Goal: Task Accomplishment & Management: Manage account settings

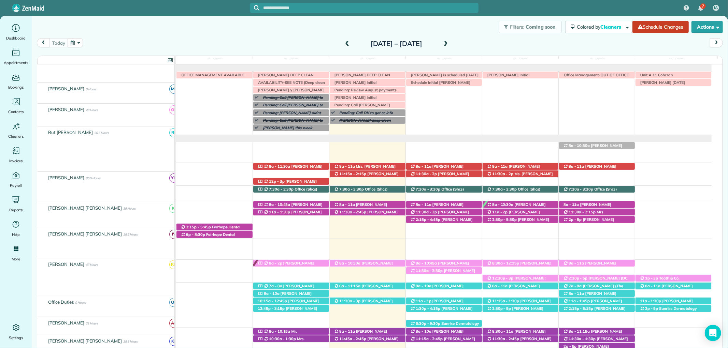
scroll to position [156, 0]
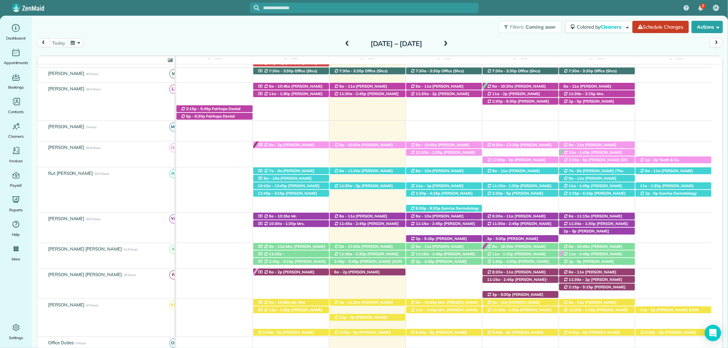
scroll to position [81, 0]
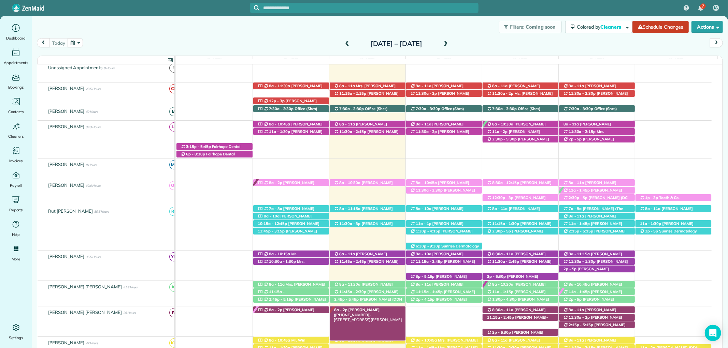
click at [376, 312] on span "Jaya Trussell (+16616450223)" at bounding box center [357, 313] width 46 height 10
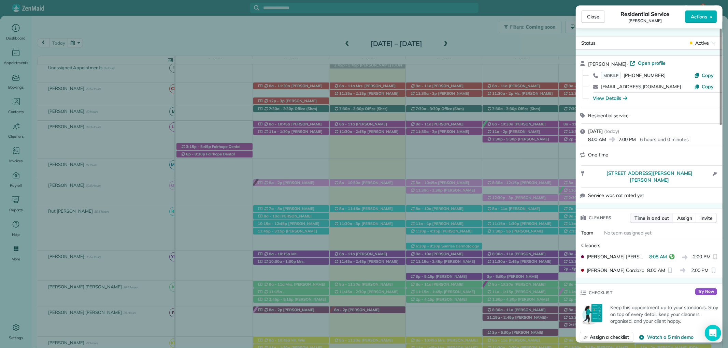
click at [660, 215] on span "Time in and out" at bounding box center [652, 218] width 34 height 7
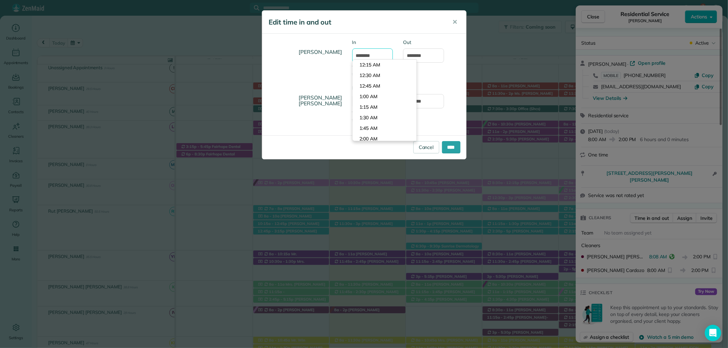
click at [366, 58] on input "*******" at bounding box center [372, 55] width 41 height 14
type input "*******"
click at [442, 71] on div "Ana Cardozo In ******* Type or select a time Out *******" at bounding box center [364, 62] width 204 height 46
click at [450, 144] on input "****" at bounding box center [451, 147] width 18 height 12
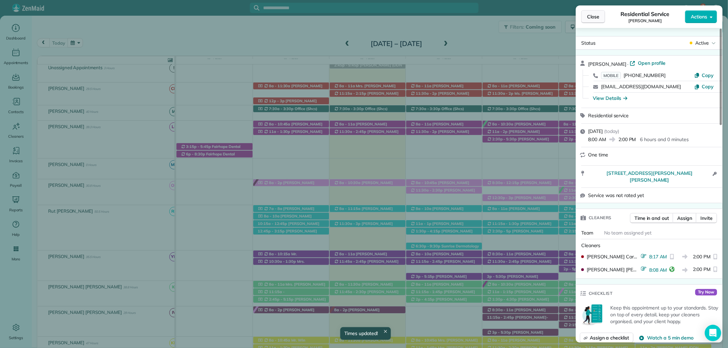
click at [590, 12] on button "Close" at bounding box center [593, 16] width 24 height 13
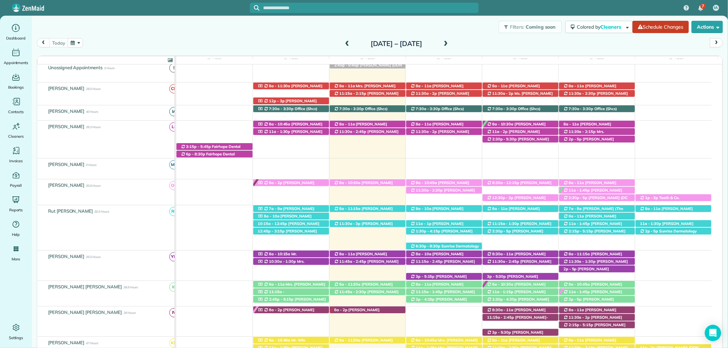
click at [231, 26] on div "Filters: Coming soon Colored by Cleaners Color by Cleaner Color by Team Color b…" at bounding box center [380, 27] width 696 height 23
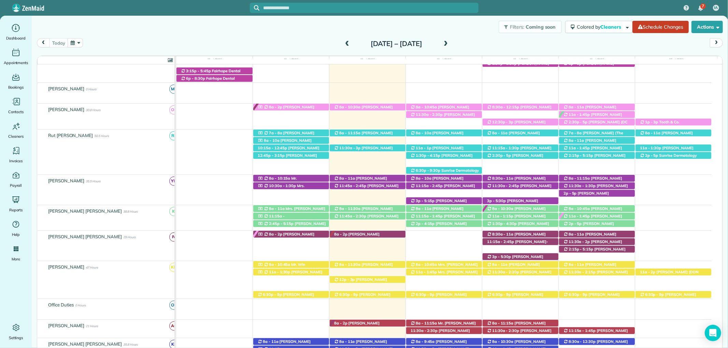
scroll to position [118, 0]
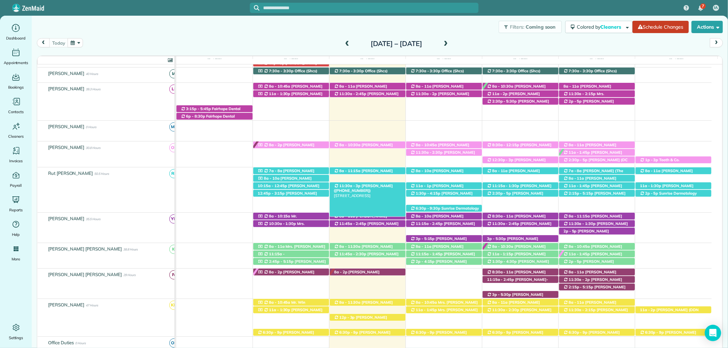
click at [372, 186] on span "[PERSON_NAME] ([PHONE_NUMBER])" at bounding box center [363, 189] width 59 height 10
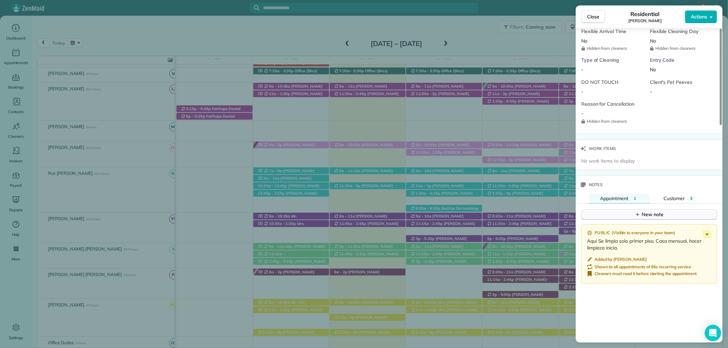
scroll to position [531, 0]
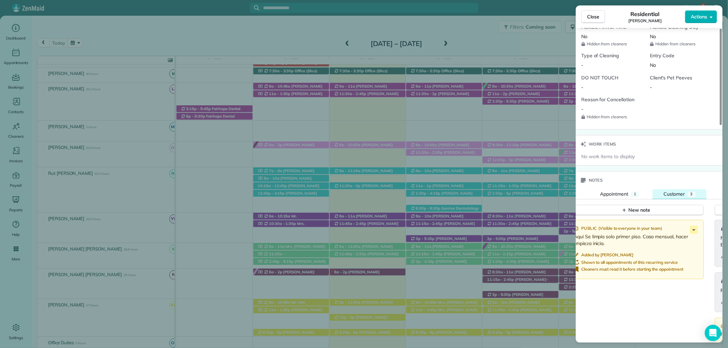
click at [680, 192] on span "Customer" at bounding box center [675, 194] width 22 height 6
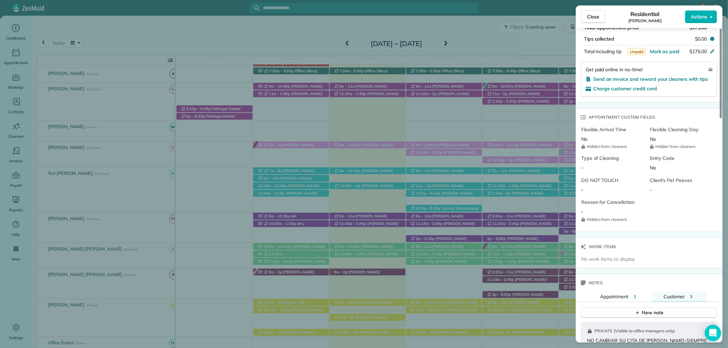
scroll to position [379, 0]
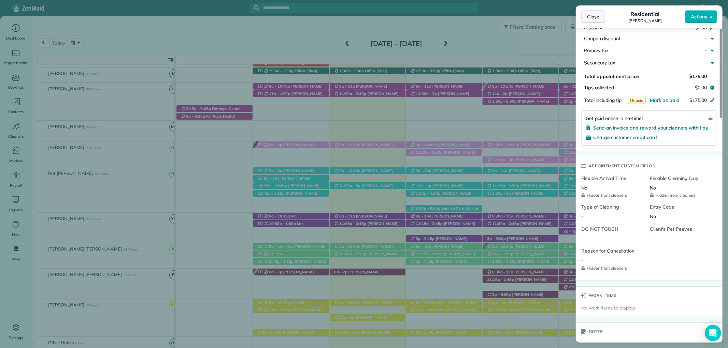
click at [590, 14] on span "Close" at bounding box center [593, 16] width 12 height 7
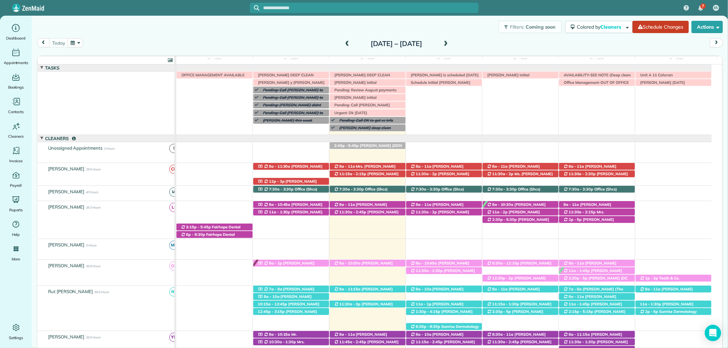
click at [450, 41] on span at bounding box center [446, 44] width 8 height 6
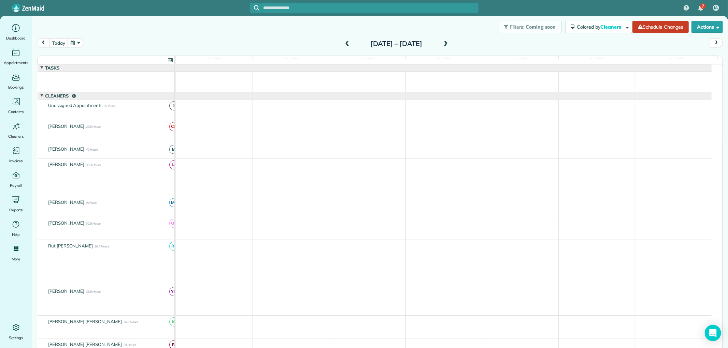
click at [450, 41] on span at bounding box center [446, 44] width 8 height 6
click at [451, 41] on div "Sunday Oct 26 – Saturday Nov 1, 2025" at bounding box center [396, 43] width 109 height 11
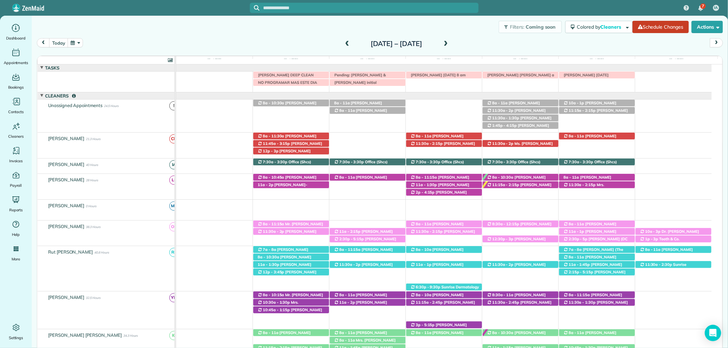
click at [450, 42] on span at bounding box center [446, 44] width 8 height 6
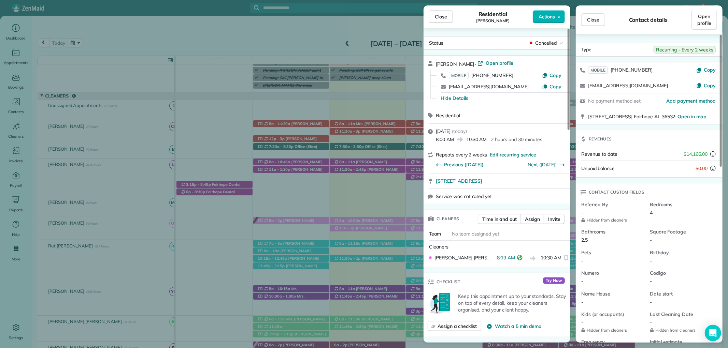
scroll to position [38, 0]
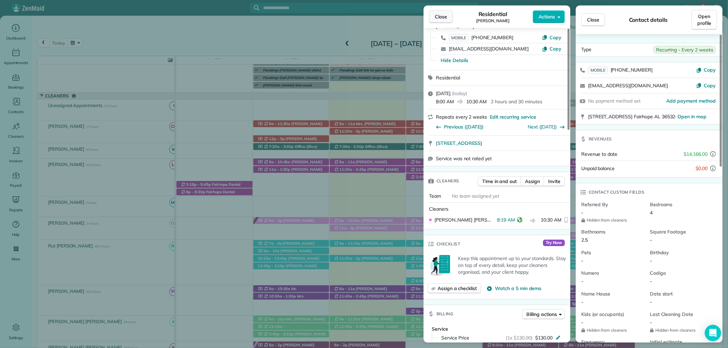
click at [441, 17] on span "Close" at bounding box center [441, 16] width 12 height 7
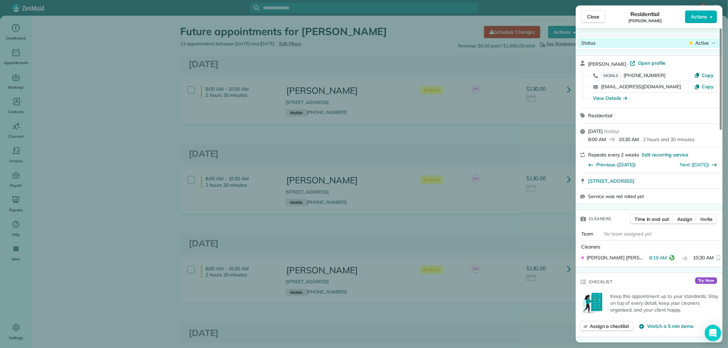
click at [714, 41] on icon at bounding box center [714, 43] width 4 height 7
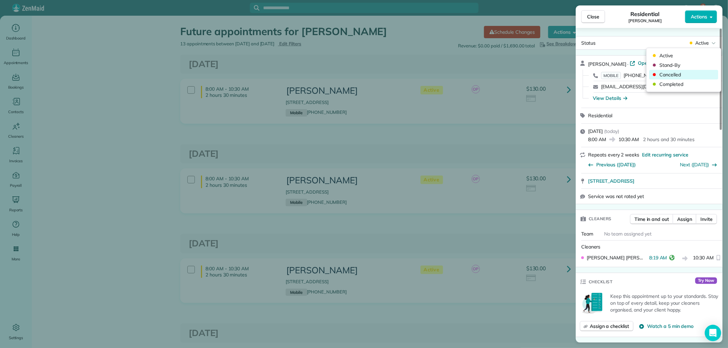
click at [674, 73] on span "Cancelled" at bounding box center [687, 74] width 57 height 7
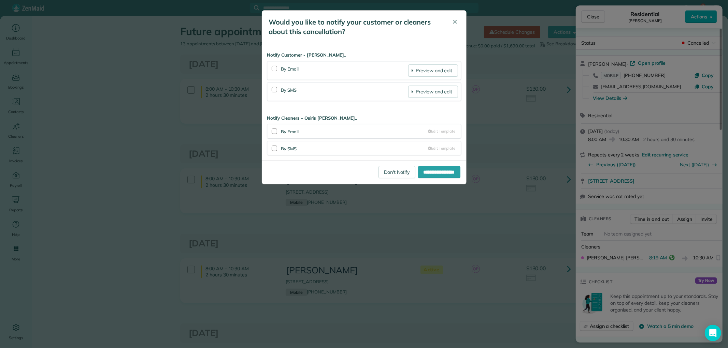
drag, startPoint x: 495, startPoint y: 42, endPoint x: 490, endPoint y: 53, distance: 11.8
click at [495, 42] on div "**********" at bounding box center [364, 174] width 728 height 348
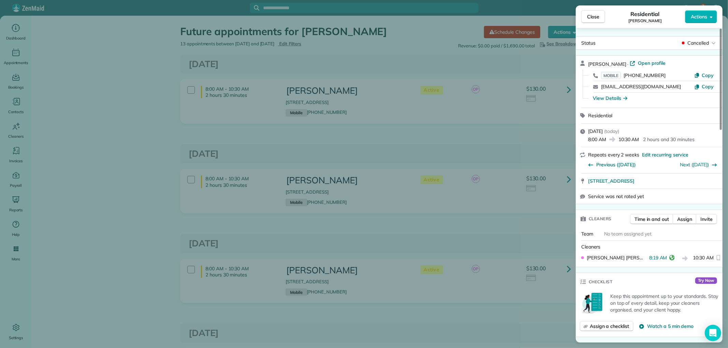
click at [590, 19] on span "Close" at bounding box center [593, 16] width 12 height 7
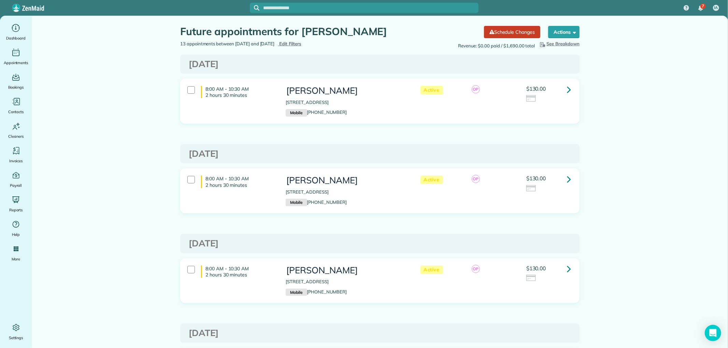
click at [563, 179] on link at bounding box center [569, 179] width 14 height 14
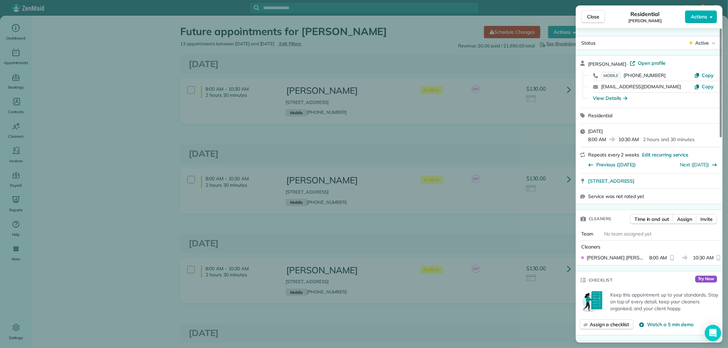
click at [689, 45] on div "Active" at bounding box center [702, 43] width 29 height 7
click at [669, 74] on span "Cancelled" at bounding box center [687, 74] width 57 height 7
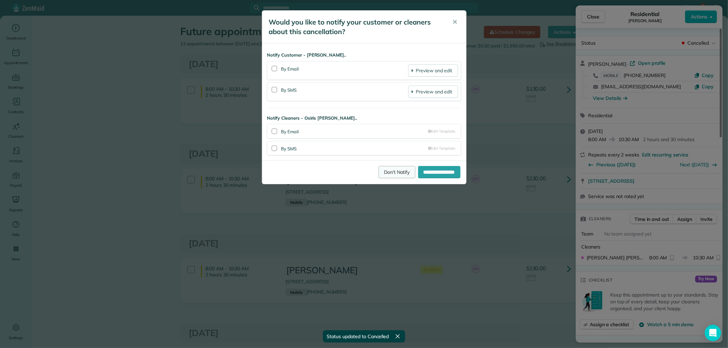
click at [385, 172] on link "Don't Notify" at bounding box center [397, 172] width 37 height 12
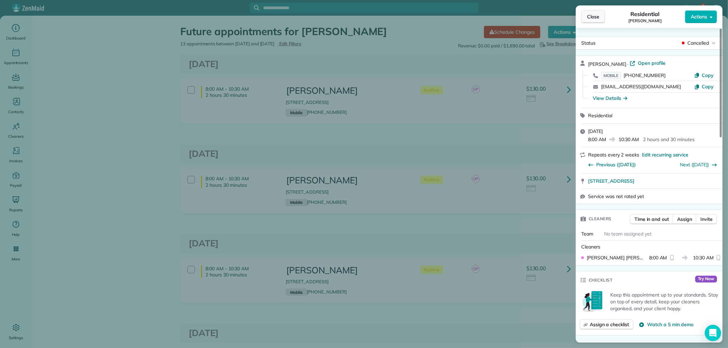
click at [586, 18] on button "Close" at bounding box center [593, 16] width 24 height 13
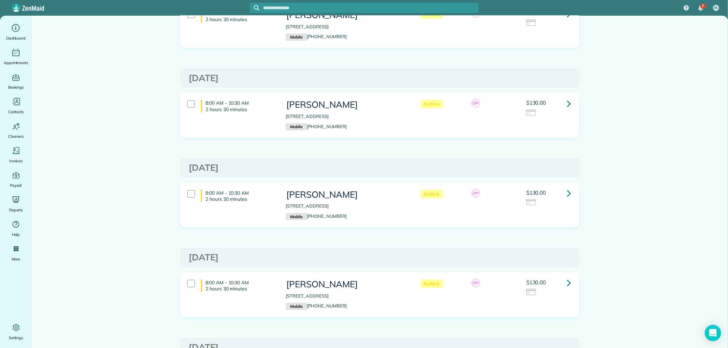
scroll to position [152, 0]
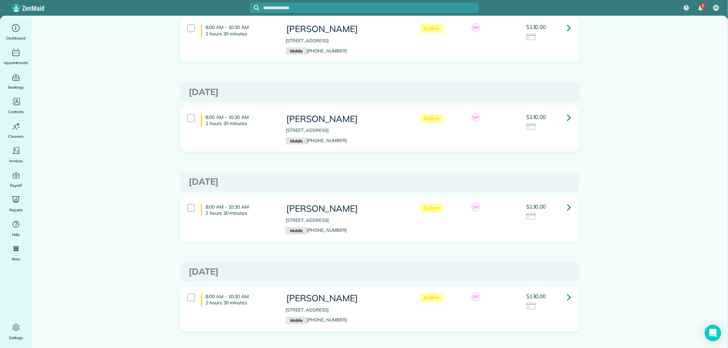
click at [568, 115] on icon at bounding box center [569, 118] width 4 height 12
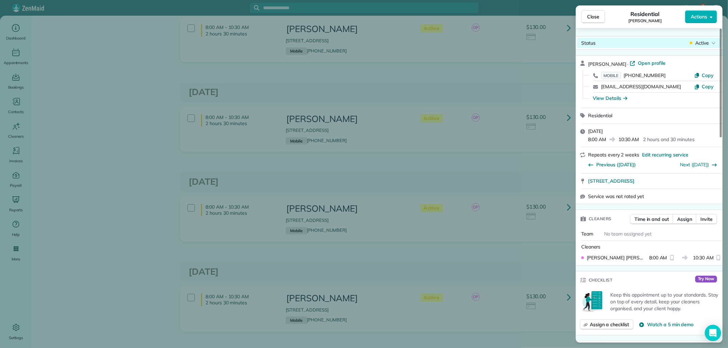
click at [701, 38] on div "Status Active" at bounding box center [649, 43] width 144 height 10
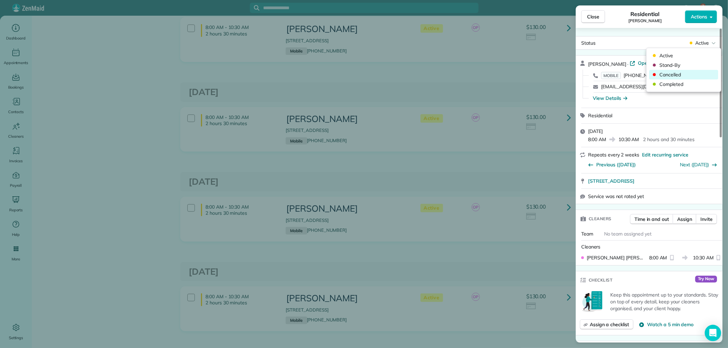
click at [672, 73] on span "Cancelled" at bounding box center [687, 74] width 57 height 7
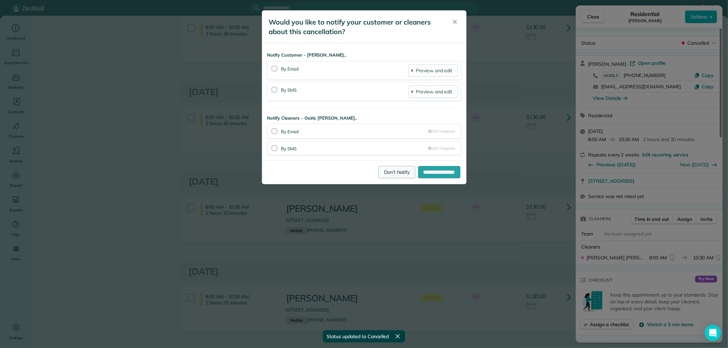
click at [387, 172] on link "Don't Notify" at bounding box center [397, 172] width 37 height 12
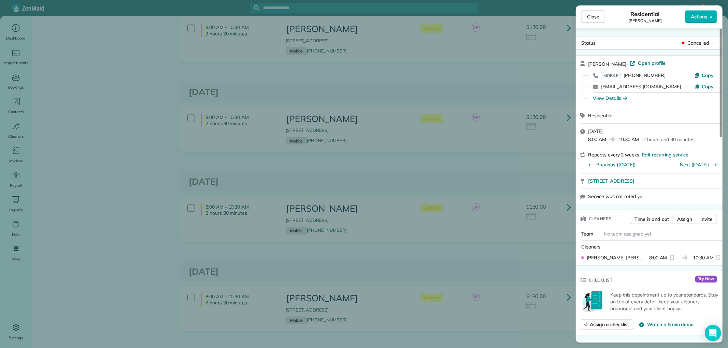
click at [566, 207] on div "Close Residential Shelley Stallworth Actions Status Cancelled Shelley Stallwort…" at bounding box center [364, 174] width 728 height 348
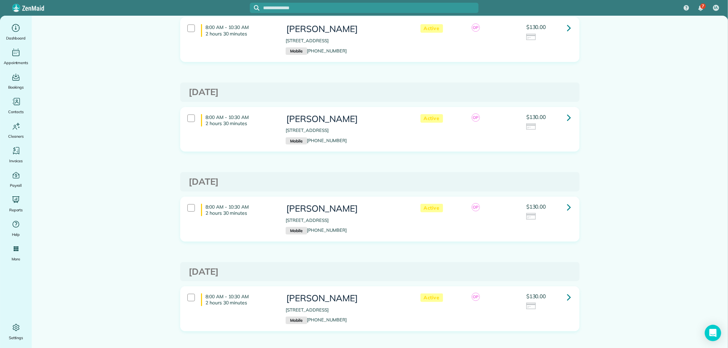
click at [564, 207] on link at bounding box center [569, 208] width 14 height 14
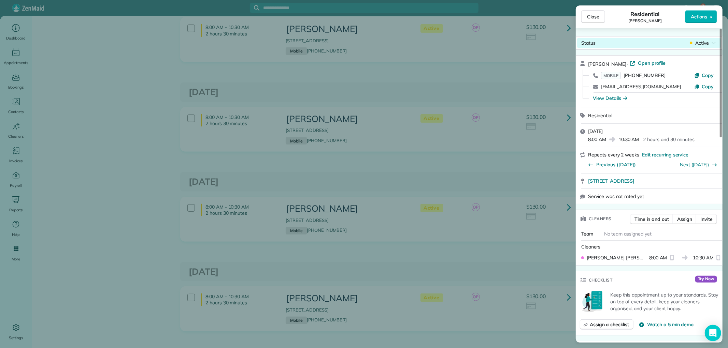
click at [712, 42] on icon at bounding box center [714, 43] width 4 height 7
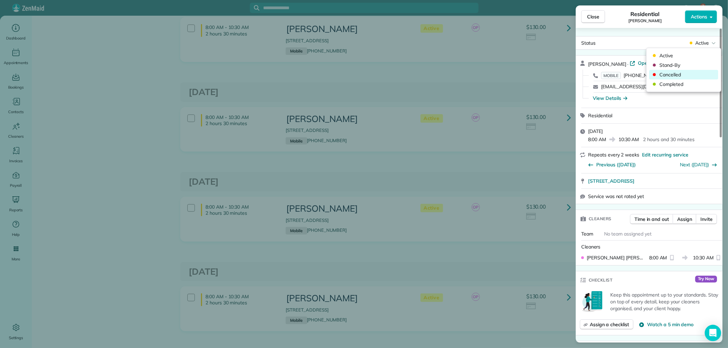
click at [663, 73] on span "Cancelled" at bounding box center [687, 74] width 57 height 7
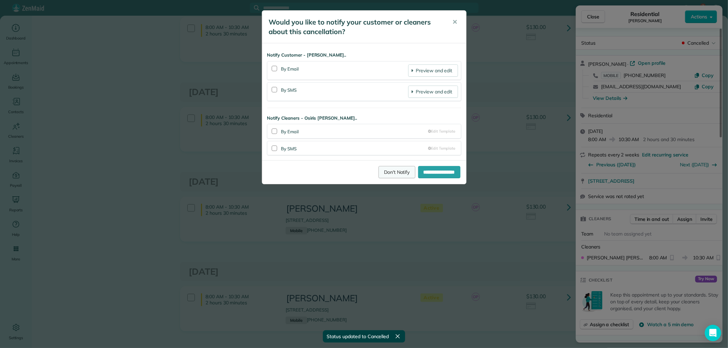
click at [393, 169] on link "Don't Notify" at bounding box center [397, 172] width 37 height 12
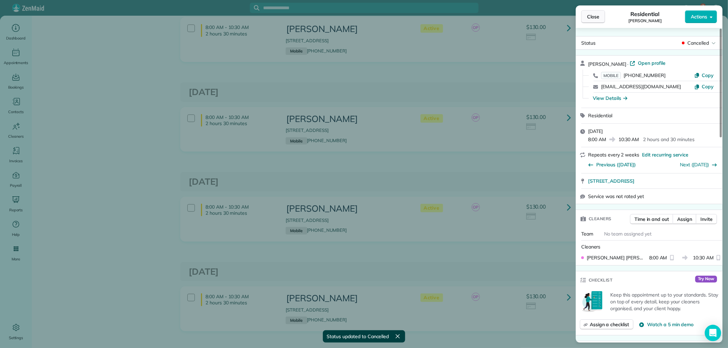
click at [595, 18] on span "Close" at bounding box center [593, 16] width 12 height 7
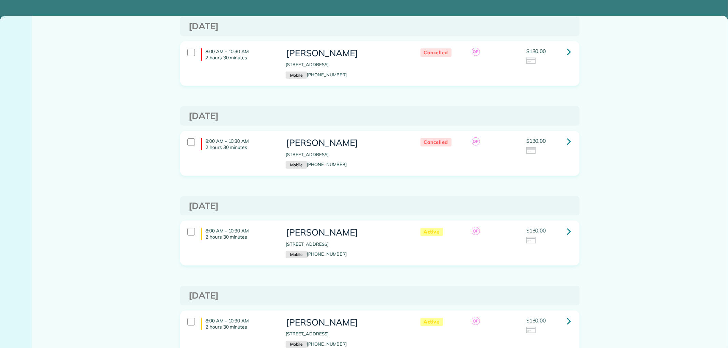
scroll to position [265, 0]
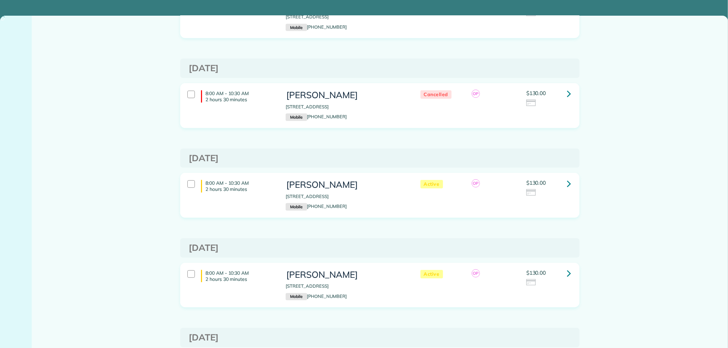
click at [567, 179] on icon at bounding box center [569, 184] width 4 height 12
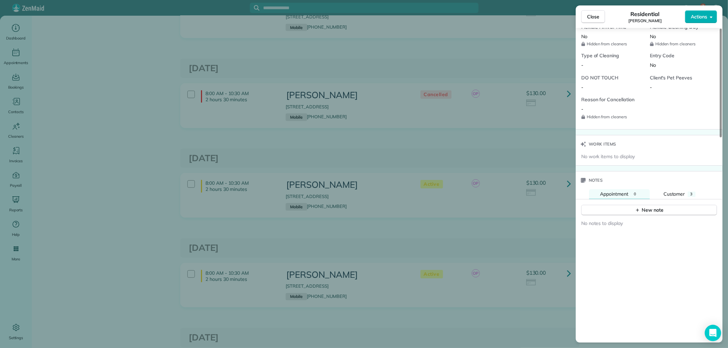
scroll to position [592, 0]
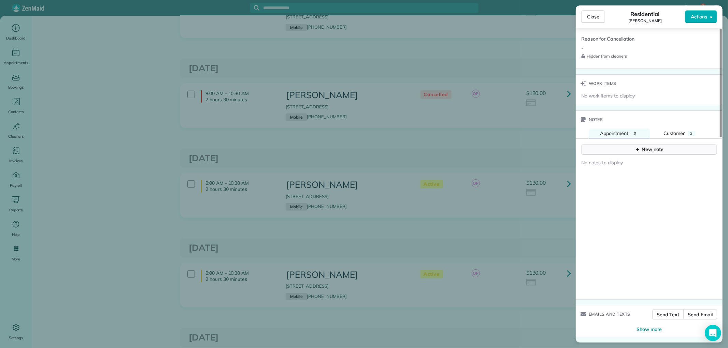
click at [629, 153] on button "New note" at bounding box center [649, 149] width 136 height 11
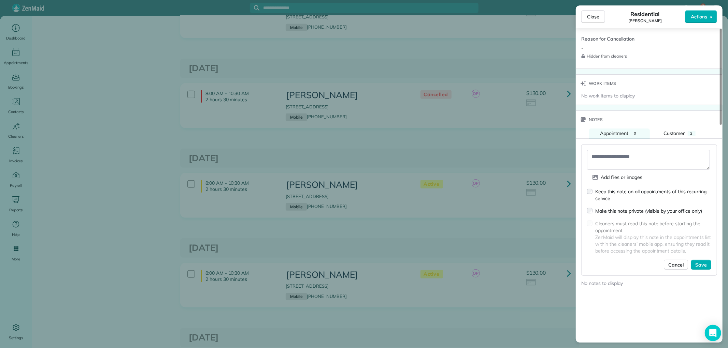
click at [607, 150] on div "Add files or images Keep this note on all appointments of this recurring servic…" at bounding box center [649, 210] width 136 height 132
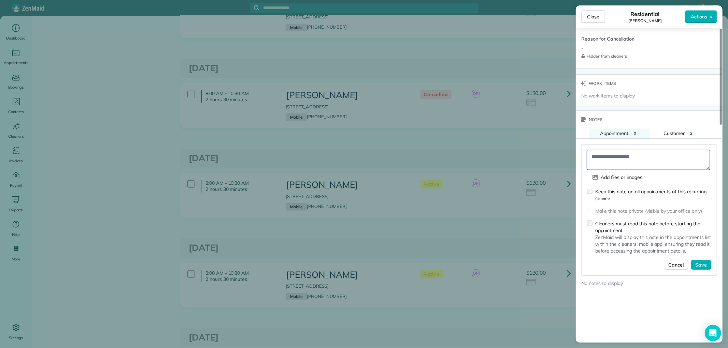
click at [611, 166] on textarea at bounding box center [648, 160] width 123 height 20
click at [656, 156] on textarea "**********" at bounding box center [648, 160] width 123 height 20
click at [702, 159] on textarea "**********" at bounding box center [648, 160] width 123 height 20
type textarea "**********"
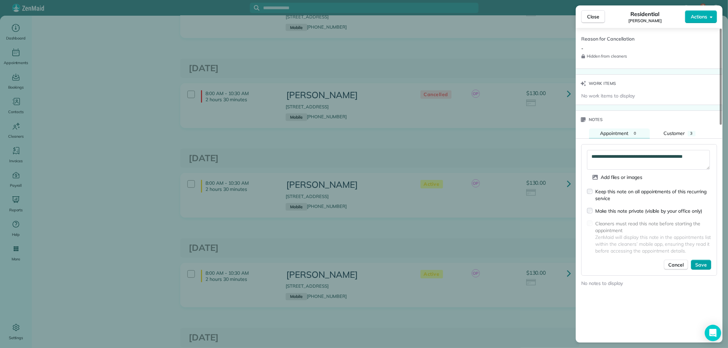
click at [707, 268] on span "Save" at bounding box center [701, 265] width 12 height 7
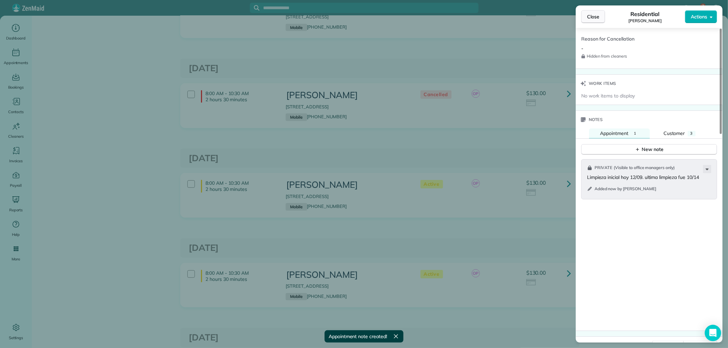
click at [586, 18] on button "Close" at bounding box center [593, 16] width 24 height 13
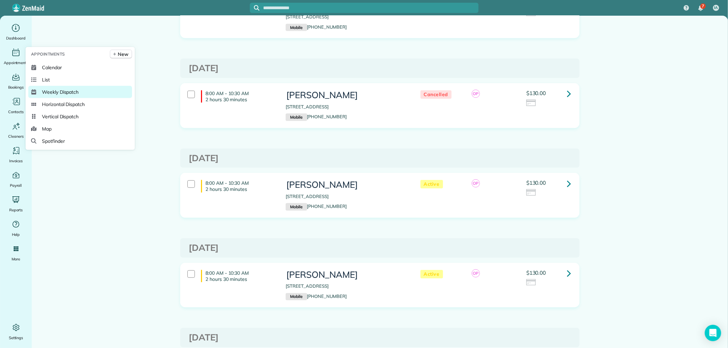
click at [83, 92] on link "Weekly Dispatch" at bounding box center [80, 92] width 104 height 12
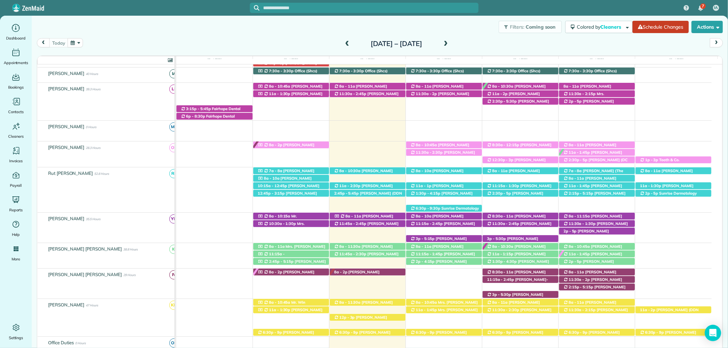
scroll to position [156, 0]
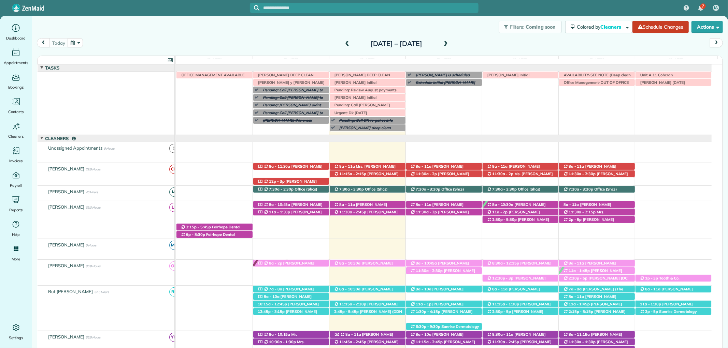
scroll to position [43, 0]
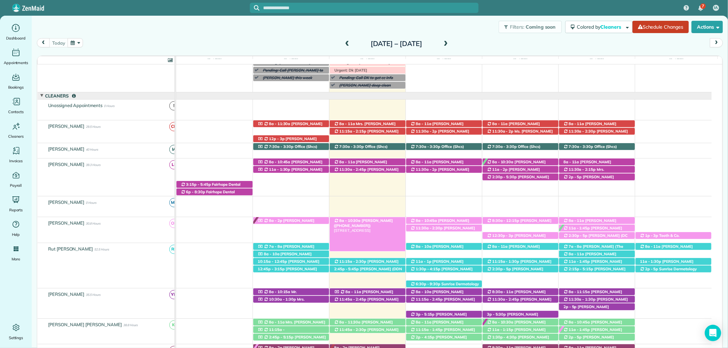
click at [380, 224] on div "8a - 10:30a [PERSON_NAME] ([PHONE_NUMBER]) [STREET_ADDRESS]" at bounding box center [368, 220] width 76 height 7
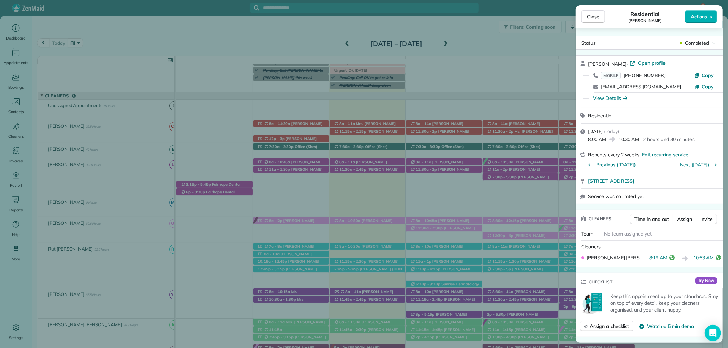
click at [594, 16] on span "Close" at bounding box center [593, 16] width 12 height 7
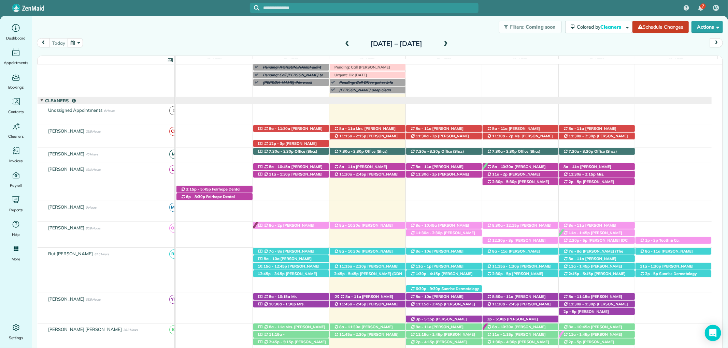
scroll to position [76, 0]
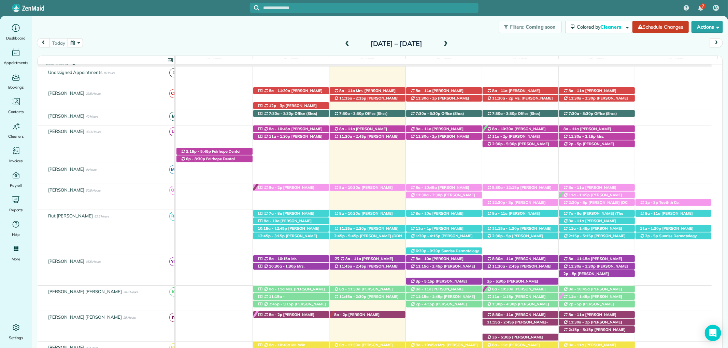
click at [450, 43] on span at bounding box center [446, 44] width 8 height 6
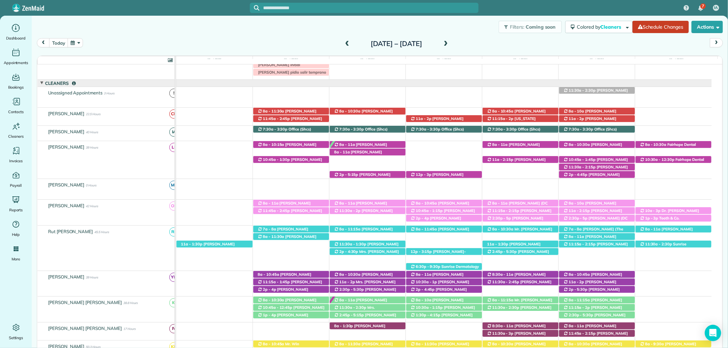
scroll to position [53, 0]
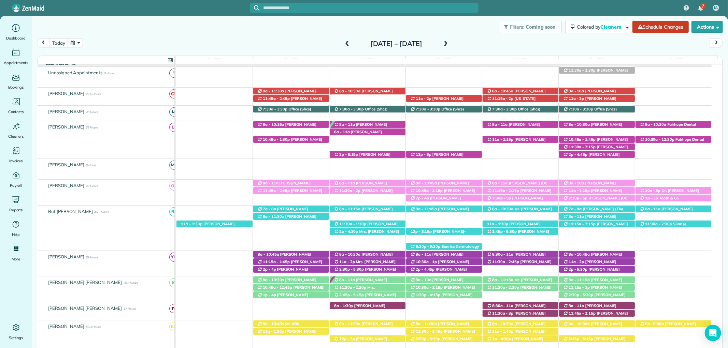
click at [343, 43] on span at bounding box center [347, 44] width 8 height 6
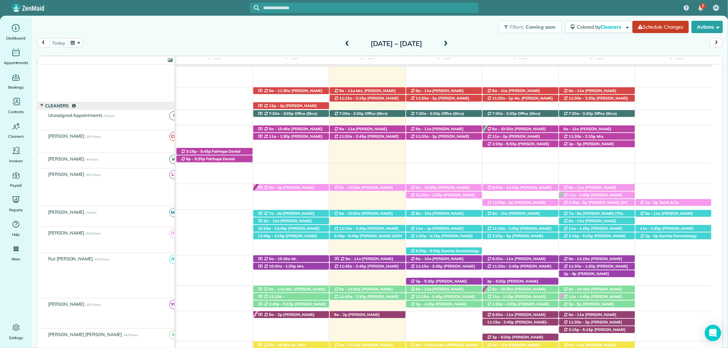
scroll to position [76, 0]
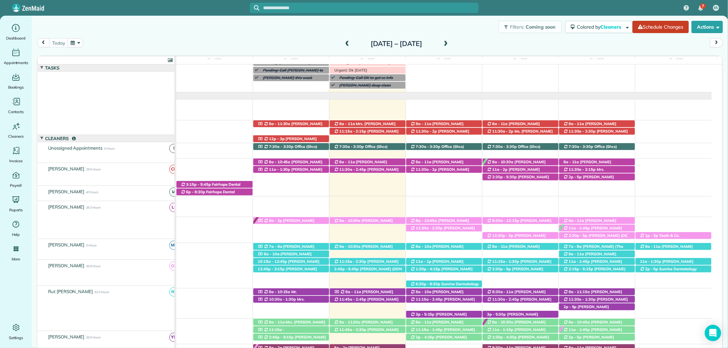
scroll to position [43, 0]
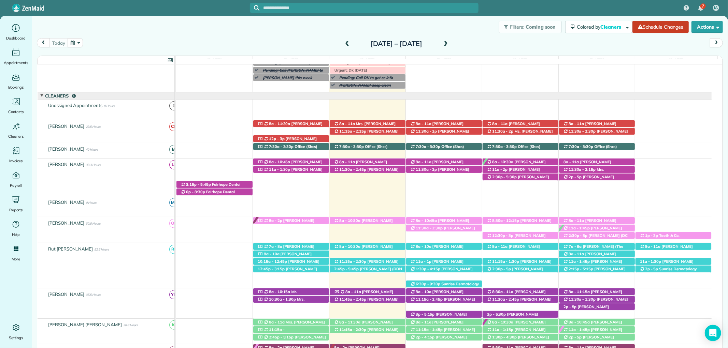
click at [450, 44] on span at bounding box center [446, 44] width 8 height 6
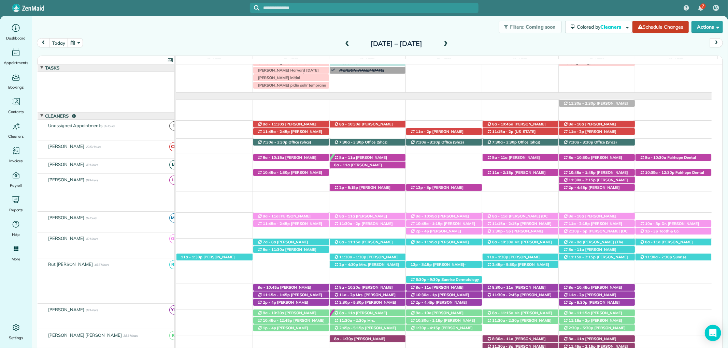
scroll to position [20, 0]
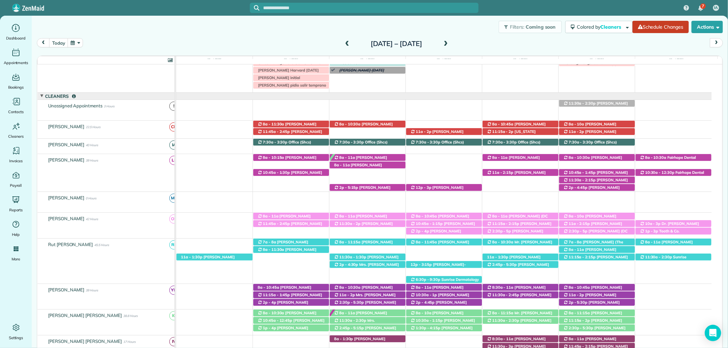
click at [450, 44] on span at bounding box center [446, 44] width 8 height 6
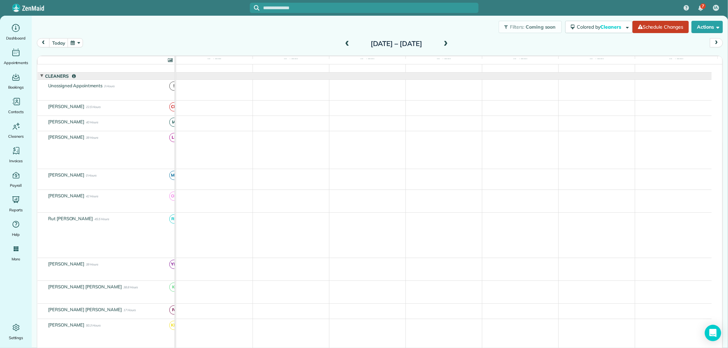
scroll to position [0, 0]
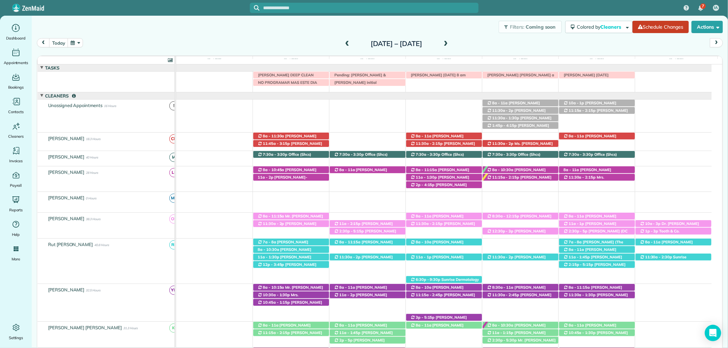
click at [450, 43] on span at bounding box center [446, 44] width 8 height 6
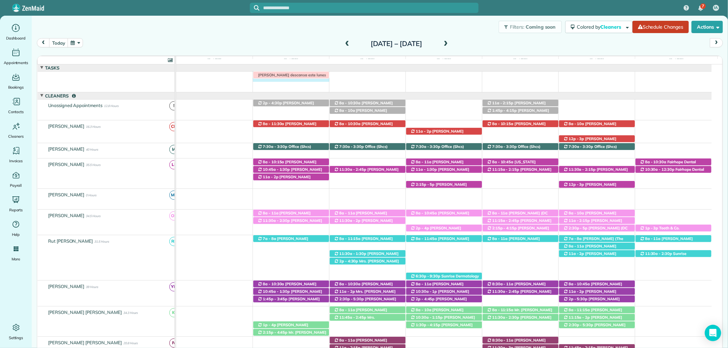
click at [269, 82] on div "Irma V descansa este lunes" at bounding box center [444, 77] width 536 height 10
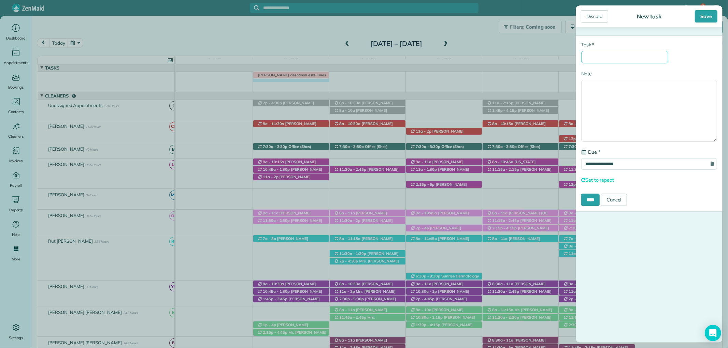
click at [600, 56] on input "* Task" at bounding box center [624, 57] width 87 height 13
type input "**********"
click at [601, 94] on textarea "Note" at bounding box center [649, 111] width 136 height 62
type textarea "**********"
click at [703, 15] on div "Save" at bounding box center [706, 16] width 23 height 12
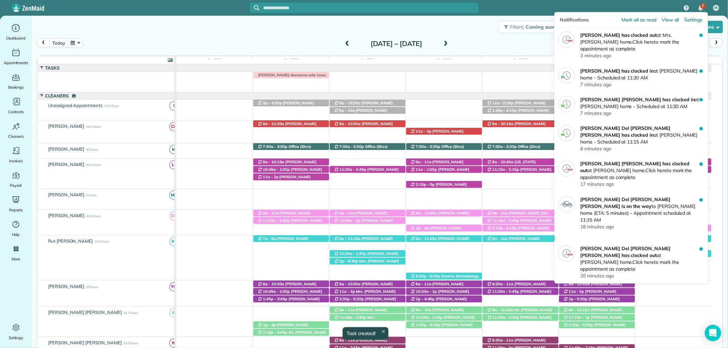
click at [451, 31] on div "Filters: Coming soon Colored by Cleaners Color by Cleaner Color by Team Color b…" at bounding box center [380, 27] width 696 height 23
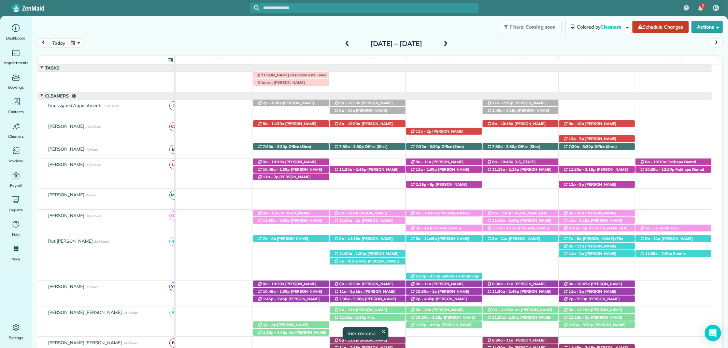
click at [343, 41] on span at bounding box center [347, 44] width 8 height 6
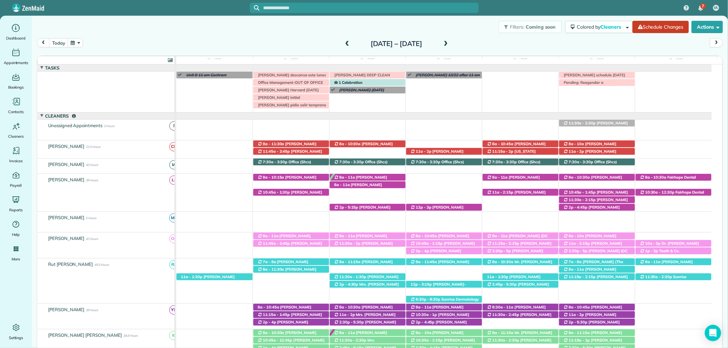
drag, startPoint x: 319, startPoint y: 41, endPoint x: 326, endPoint y: 43, distance: 6.7
click at [342, 42] on div "Sunday Oct 19 – Saturday Oct 25, 2025" at bounding box center [396, 43] width 109 height 11
click at [343, 43] on span at bounding box center [347, 44] width 8 height 6
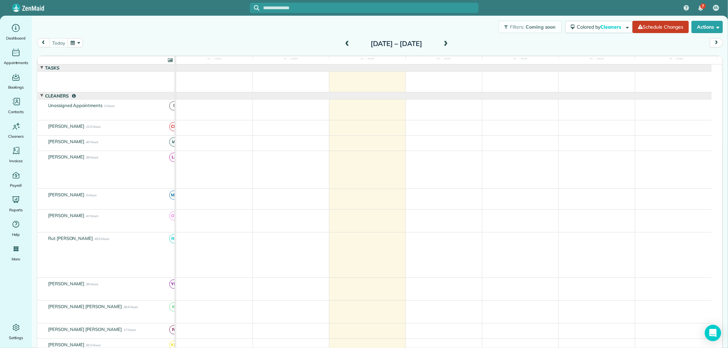
click at [295, 22] on div "Filters: Coming soon Colored by Cleaners Color by Cleaner Color by Team Color b…" at bounding box center [380, 27] width 696 height 23
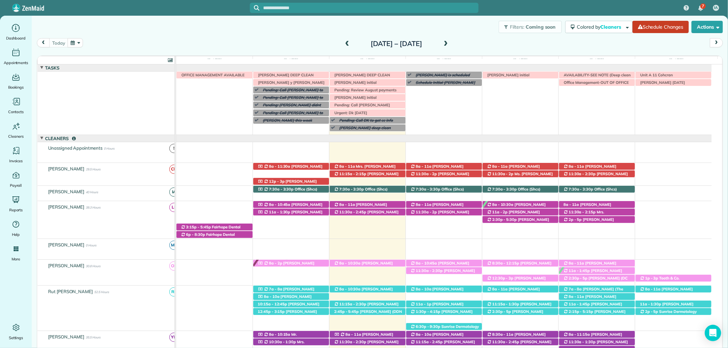
click at [401, 43] on h2 "[DATE] – [DATE]" at bounding box center [396, 44] width 85 height 8
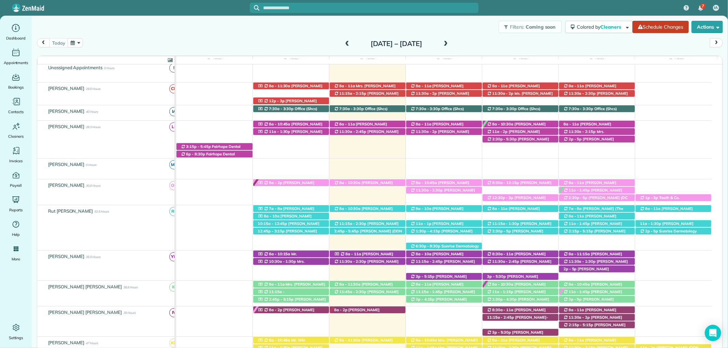
scroll to position [118, 0]
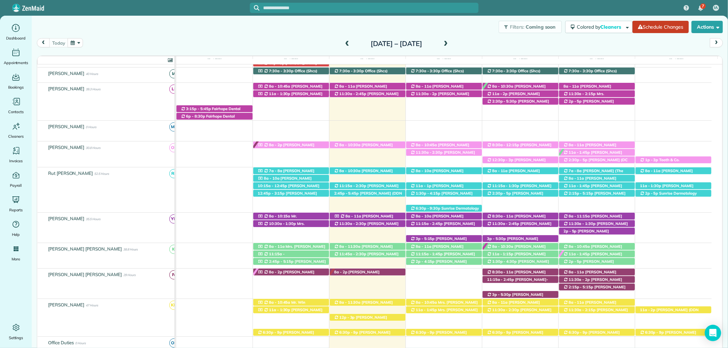
drag, startPoint x: 386, startPoint y: 185, endPoint x: 390, endPoint y: 190, distance: 6.3
click at [386, 185] on span "[PERSON_NAME] ([PHONE_NUMBER])" at bounding box center [366, 189] width 65 height 10
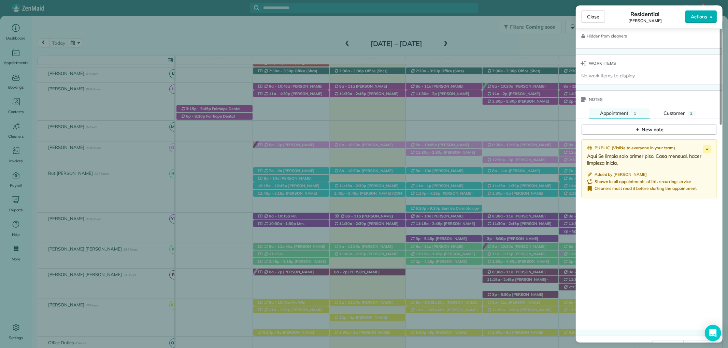
scroll to position [644, 0]
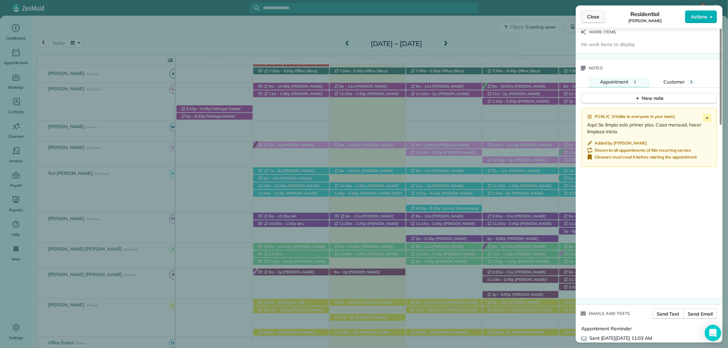
click at [593, 18] on span "Close" at bounding box center [593, 16] width 12 height 7
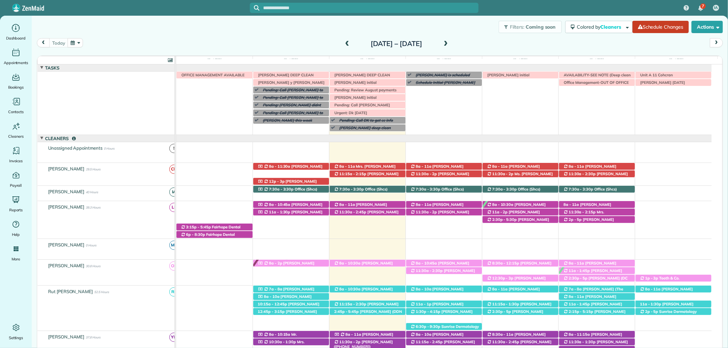
scroll to position [43, 0]
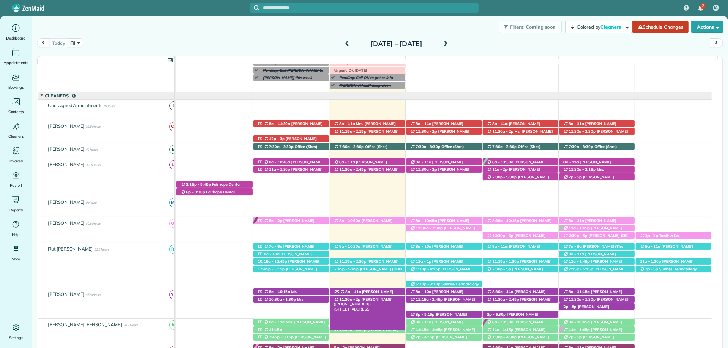
click at [388, 300] on div "11:30a - 2p [PERSON_NAME] ([PHONE_NUMBER]) [STREET_ADDRESS]" at bounding box center [368, 299] width 76 height 7
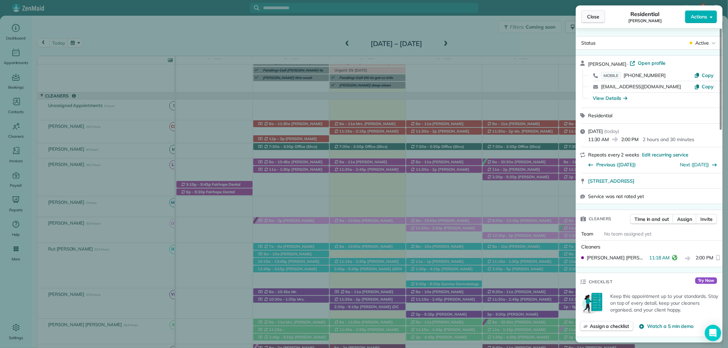
click at [590, 14] on span "Close" at bounding box center [593, 16] width 12 height 7
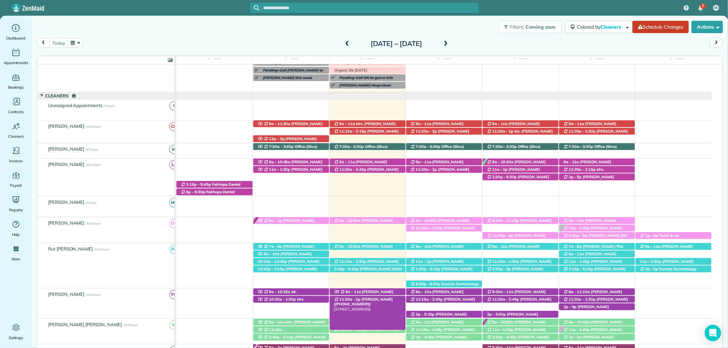
click at [378, 299] on span "[PERSON_NAME] ([PHONE_NUMBER])" at bounding box center [363, 302] width 59 height 10
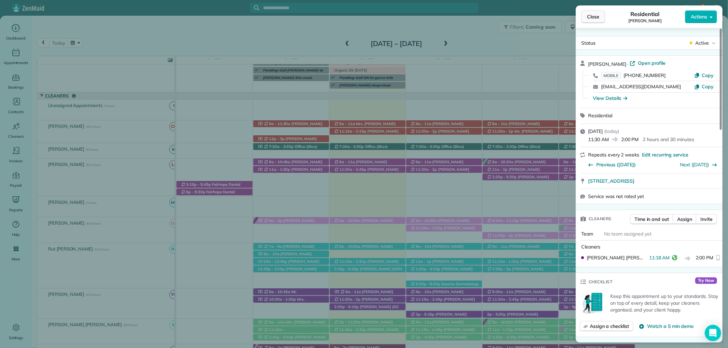
click at [592, 15] on span "Close" at bounding box center [593, 16] width 12 height 7
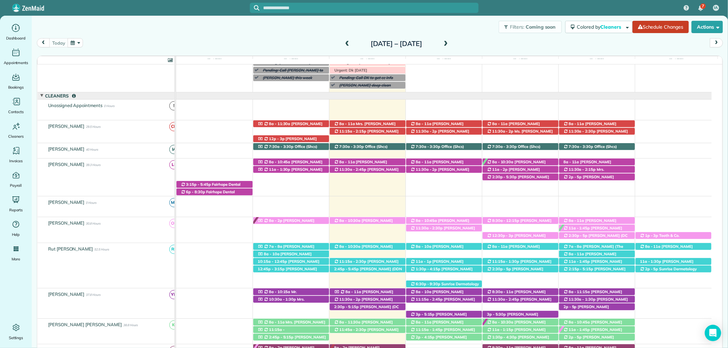
click at [697, 6] on div "7" at bounding box center [701, 8] width 14 height 15
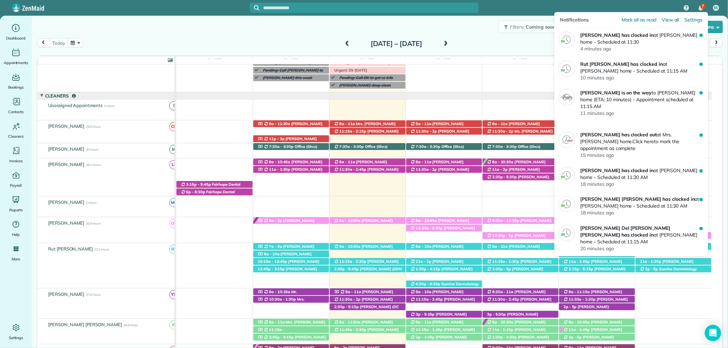
click at [702, 4] on span "7" at bounding box center [703, 5] width 2 height 5
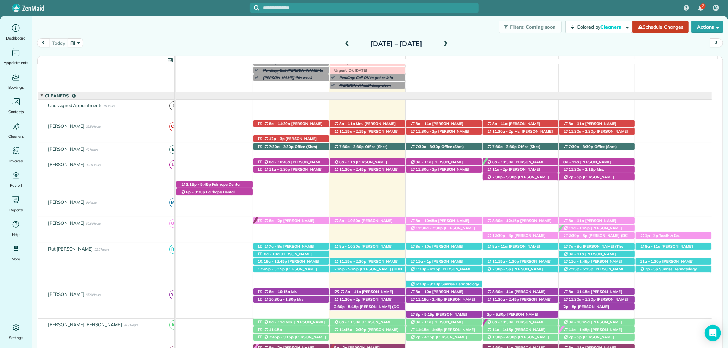
click at [648, 5] on div "7 IA" at bounding box center [364, 8] width 728 height 16
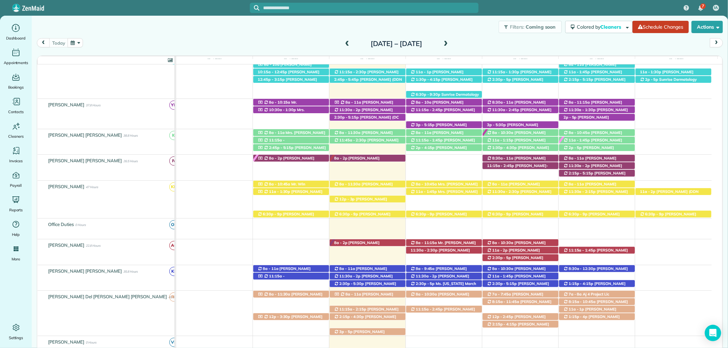
scroll to position [118, 0]
